Goal: Information Seeking & Learning: Learn about a topic

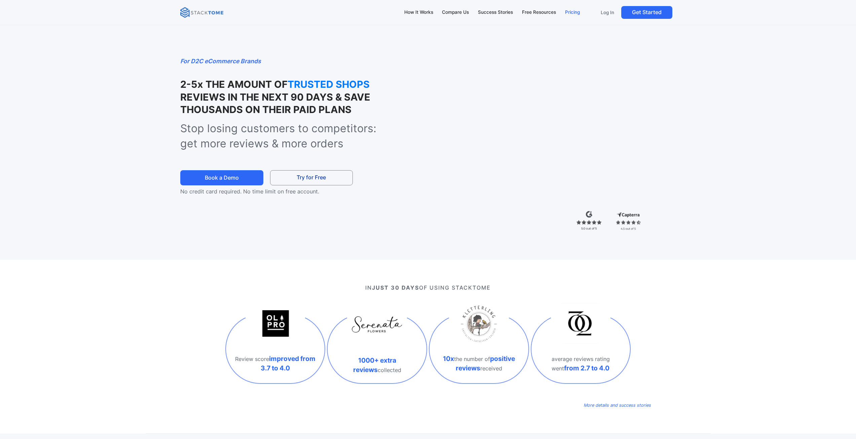
click at [573, 11] on div "Pricing" at bounding box center [572, 12] width 15 height 7
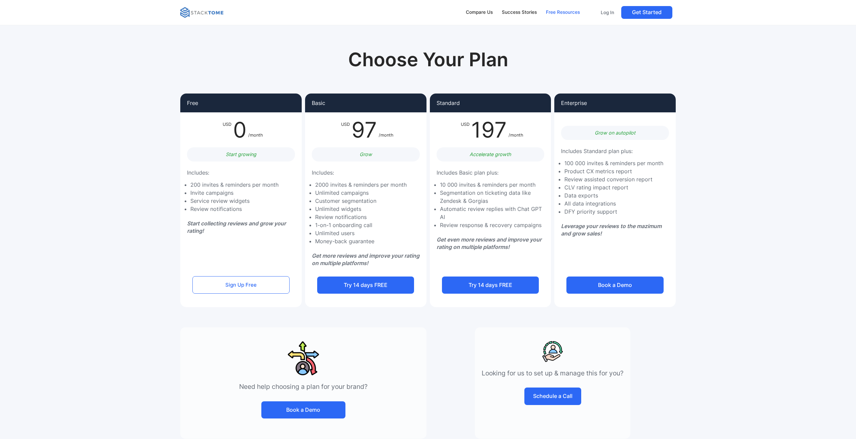
drag, startPoint x: 568, startPoint y: 13, endPoint x: 560, endPoint y: 15, distance: 7.2
click at [567, 14] on div "Free Resources" at bounding box center [563, 12] width 34 height 7
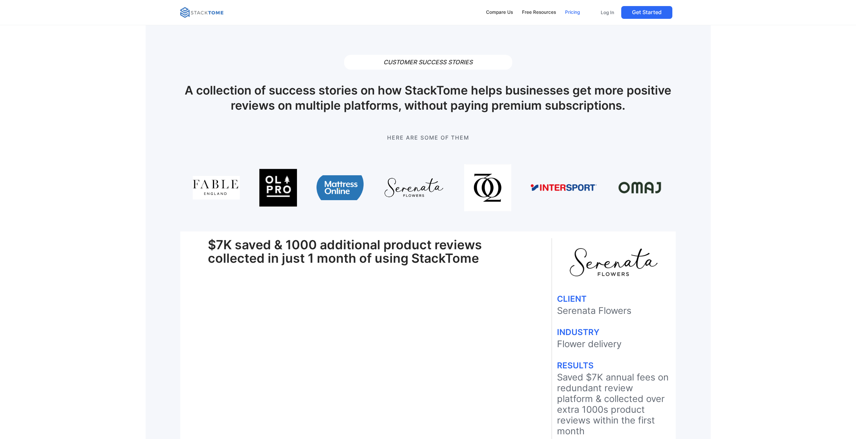
click at [569, 13] on div "Pricing" at bounding box center [572, 12] width 15 height 7
